Goal: Transaction & Acquisition: Purchase product/service

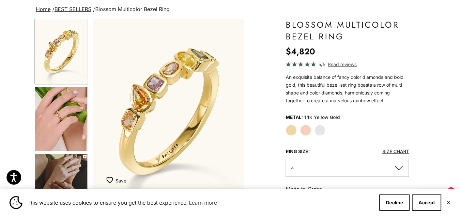
scroll to position [49, 0]
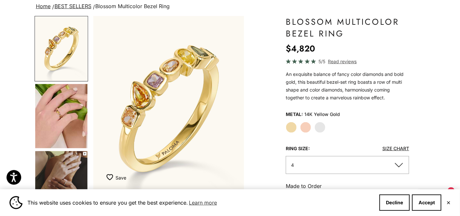
click at [54, 124] on img "Go to item 5" at bounding box center [61, 116] width 52 height 64
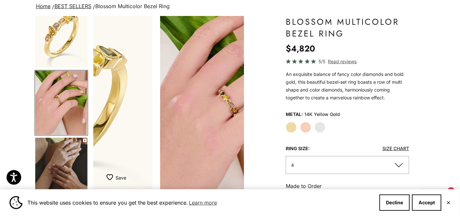
scroll to position [0, 152]
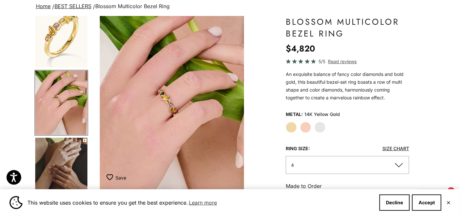
click at [59, 171] on img "Go to item 6" at bounding box center [61, 170] width 52 height 65
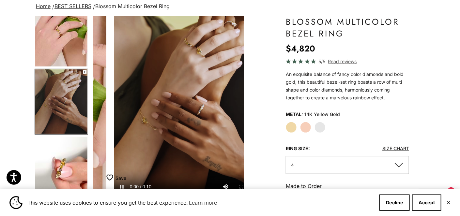
scroll to position [0, 304]
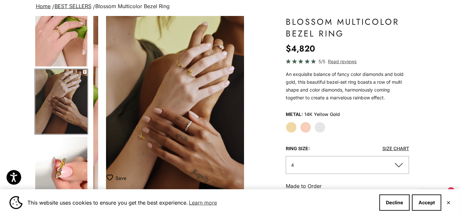
click at [67, 134] on img "Go to item 6" at bounding box center [61, 101] width 52 height 65
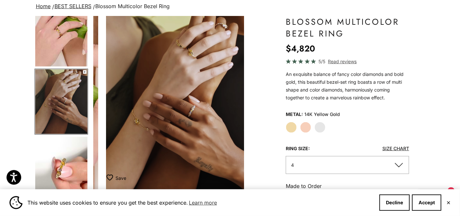
click at [57, 64] on img "Go to item 5" at bounding box center [61, 34] width 52 height 64
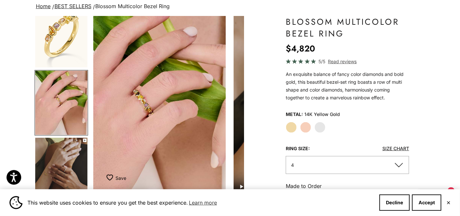
scroll to position [0, 152]
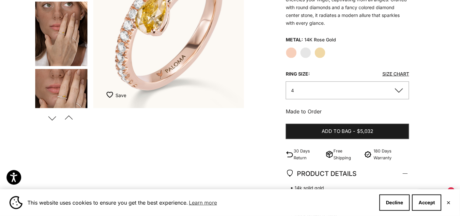
scroll to position [133, 0]
